Goal: Task Accomplishment & Management: Manage account settings

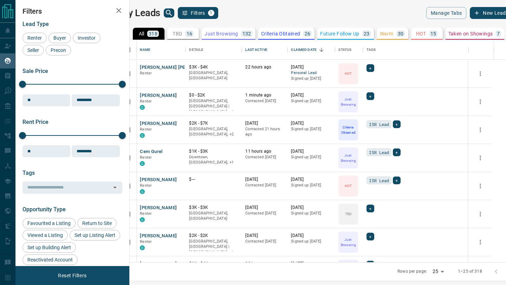
scroll to position [222, 373]
click at [173, 12] on icon "search button" at bounding box center [169, 13] width 8 height 8
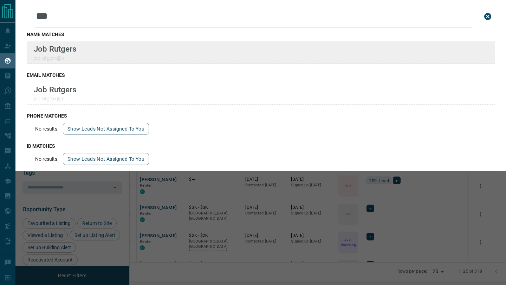
type input "***"
click at [0, 0] on div "Lead Transfers Claim Leads My Leads Tasks Opportunities Deals Campaigns Automat…" at bounding box center [253, 138] width 506 height 276
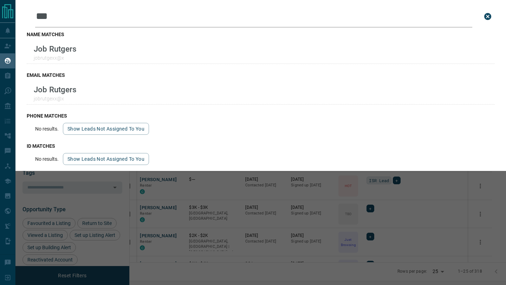
drag, startPoint x: 64, startPoint y: 17, endPoint x: 17, endPoint y: 16, distance: 47.4
click at [17, 17] on div "Leads Search Bar *** Search for a lead by name, email, phone, or id name matche…" at bounding box center [260, 85] width 490 height 171
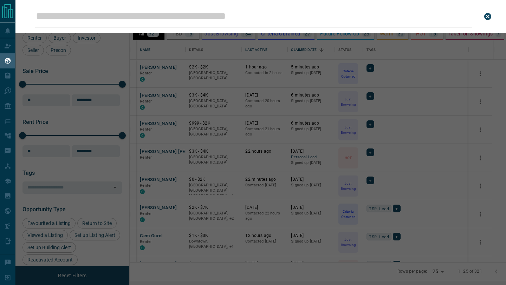
click at [167, 70] on div "Leads Search Bar Search for a lead by name, email, phone, or id" at bounding box center [268, 142] width 506 height 285
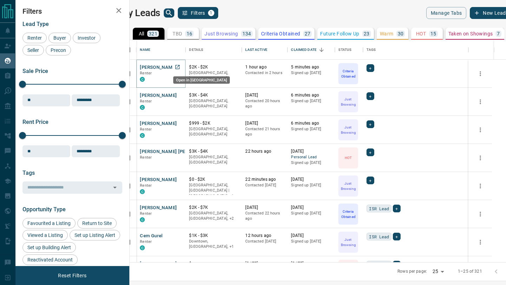
click at [179, 67] on icon "Open in New Tab" at bounding box center [177, 67] width 4 height 4
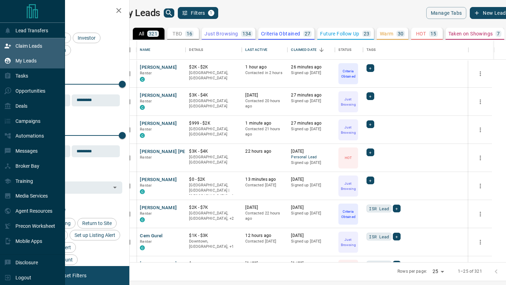
click at [24, 44] on p "Claim Leads" at bounding box center [28, 46] width 27 height 6
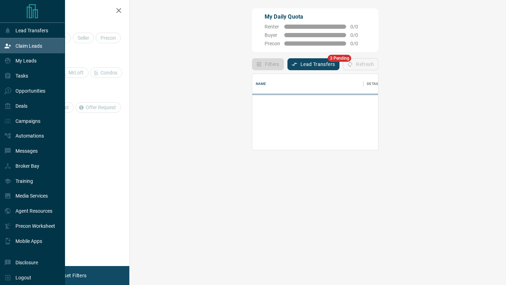
scroll to position [76, 361]
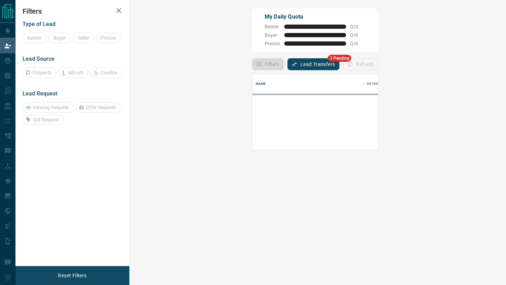
click at [287, 66] on button "Lead Transfers" at bounding box center [313, 64] width 52 height 12
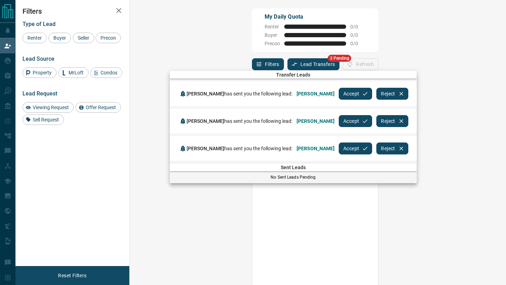
scroll to position [217, 361]
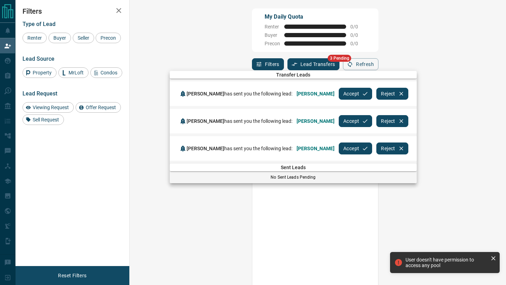
click at [372, 93] on button "Accept" at bounding box center [355, 94] width 33 height 12
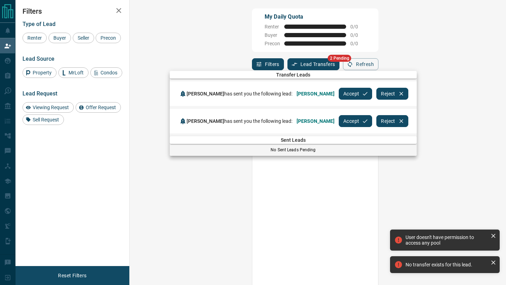
click at [372, 93] on button "Accept" at bounding box center [355, 94] width 33 height 12
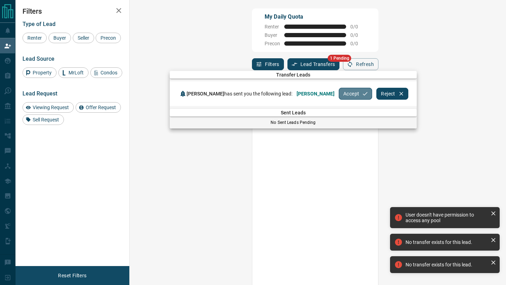
click at [339, 93] on button "Accept" at bounding box center [355, 94] width 33 height 12
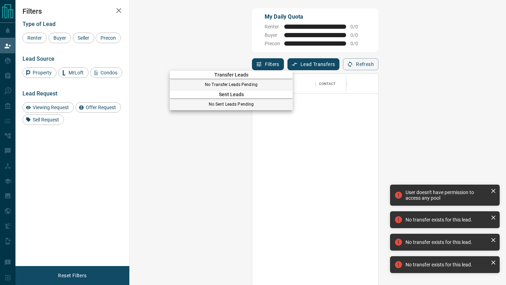
click at [1, 54] on div at bounding box center [253, 142] width 506 height 285
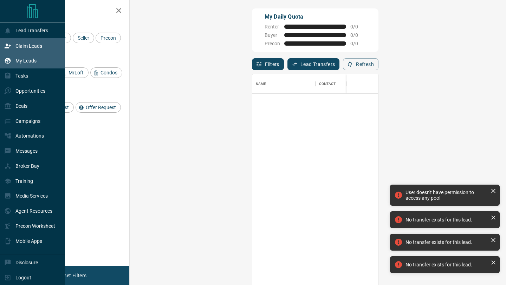
click at [8, 61] on icon at bounding box center [7, 60] width 7 height 7
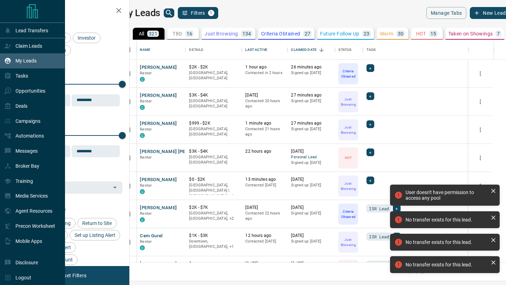
scroll to position [222, 373]
